Goal: Complete application form

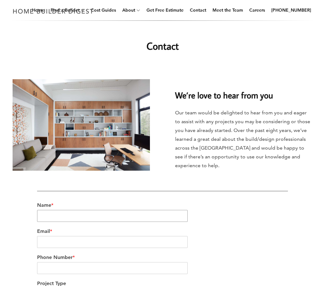
click at [82, 220] on input "Name *" at bounding box center [112, 216] width 151 height 12
type input "[PERSON_NAME]"
type input "[PERSON_NAME][EMAIL_ADDRESS][DOMAIN_NAME]"
type input "5042284445"
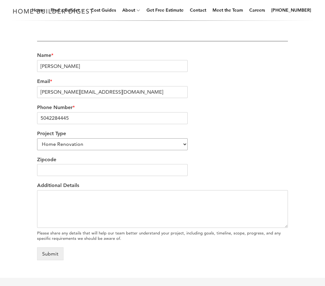
scroll to position [153, 0]
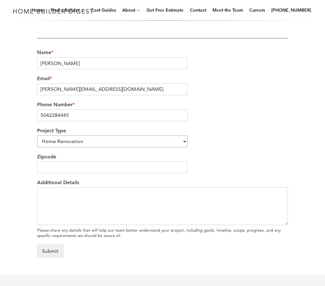
click at [84, 145] on select "Home Renovation Custom Home Builder Commercial Renovation Other" at bounding box center [112, 142] width 151 height 12
select select "Other"
click at [37, 137] on select "Home Renovation Custom Home Builder Commercial Renovation Other" at bounding box center [112, 142] width 151 height 12
click at [65, 165] on input "Zipcode" at bounding box center [112, 167] width 151 height 12
type input "70065"
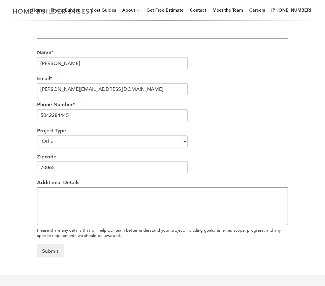
click at [86, 211] on textarea "Additional Details" at bounding box center [162, 206] width 251 height 38
paste textarea "We wanted to reach out because we would love to help you with all of your desig…"
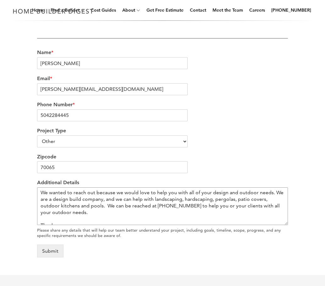
scroll to position [10, 0]
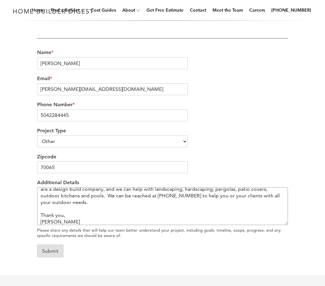
type textarea "We wanted to reach out because we would love to help you with all of your desig…"
click at [51, 255] on button "Submit" at bounding box center [50, 251] width 26 height 13
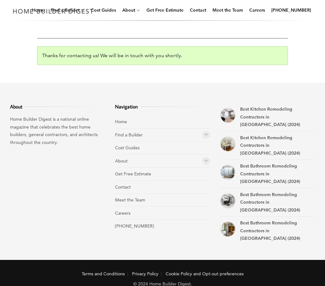
scroll to position [154, 0]
